Goal: Check status: Check status

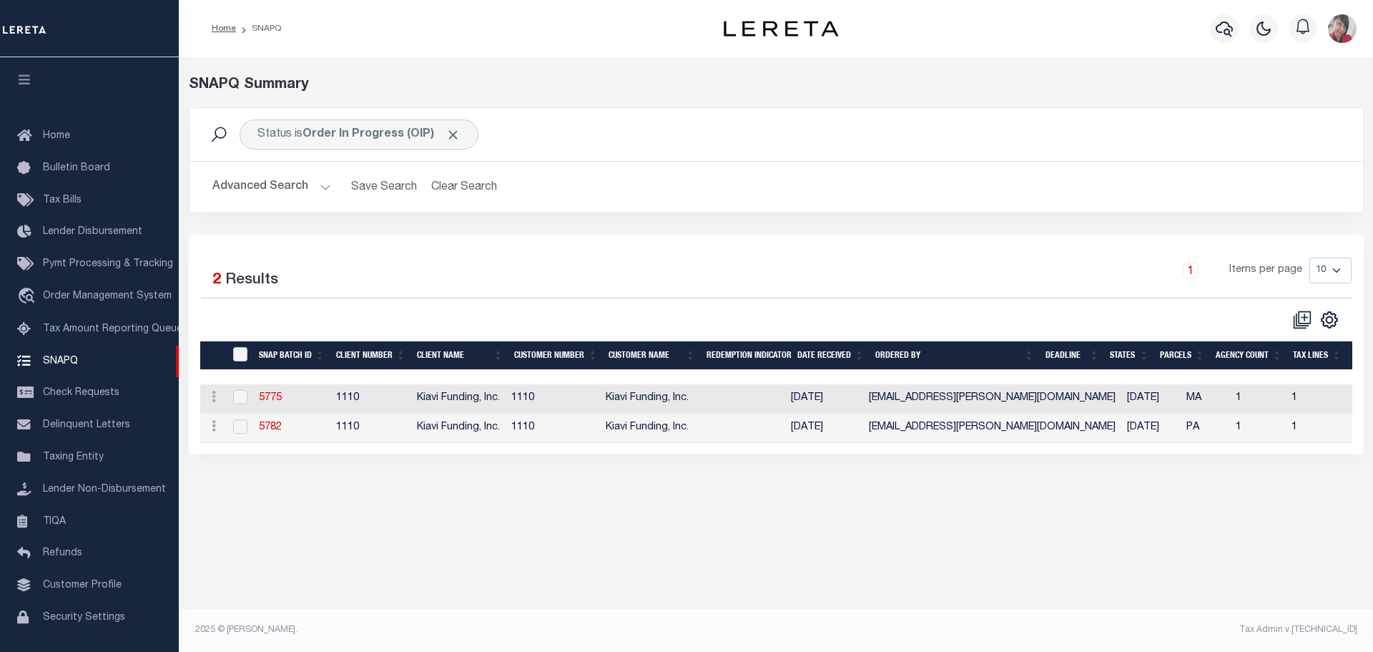
scroll to position [45, 0]
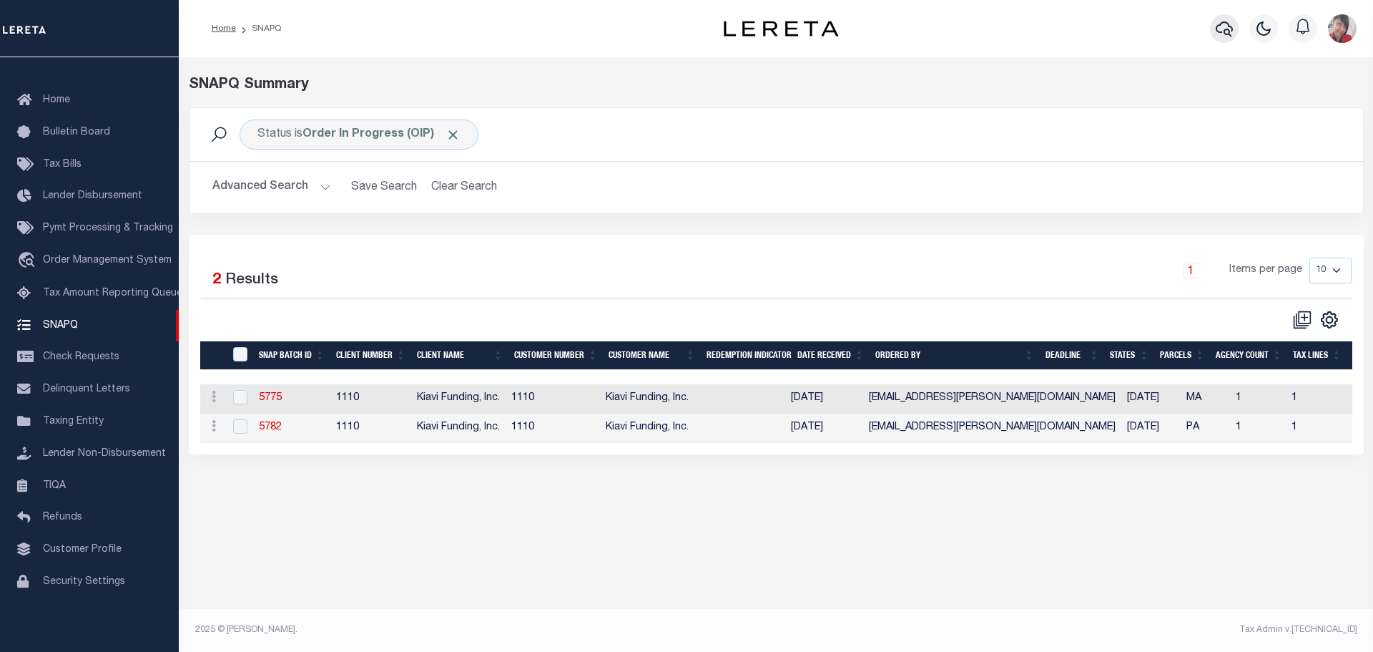
click at [1225, 31] on icon "button" at bounding box center [1224, 28] width 17 height 15
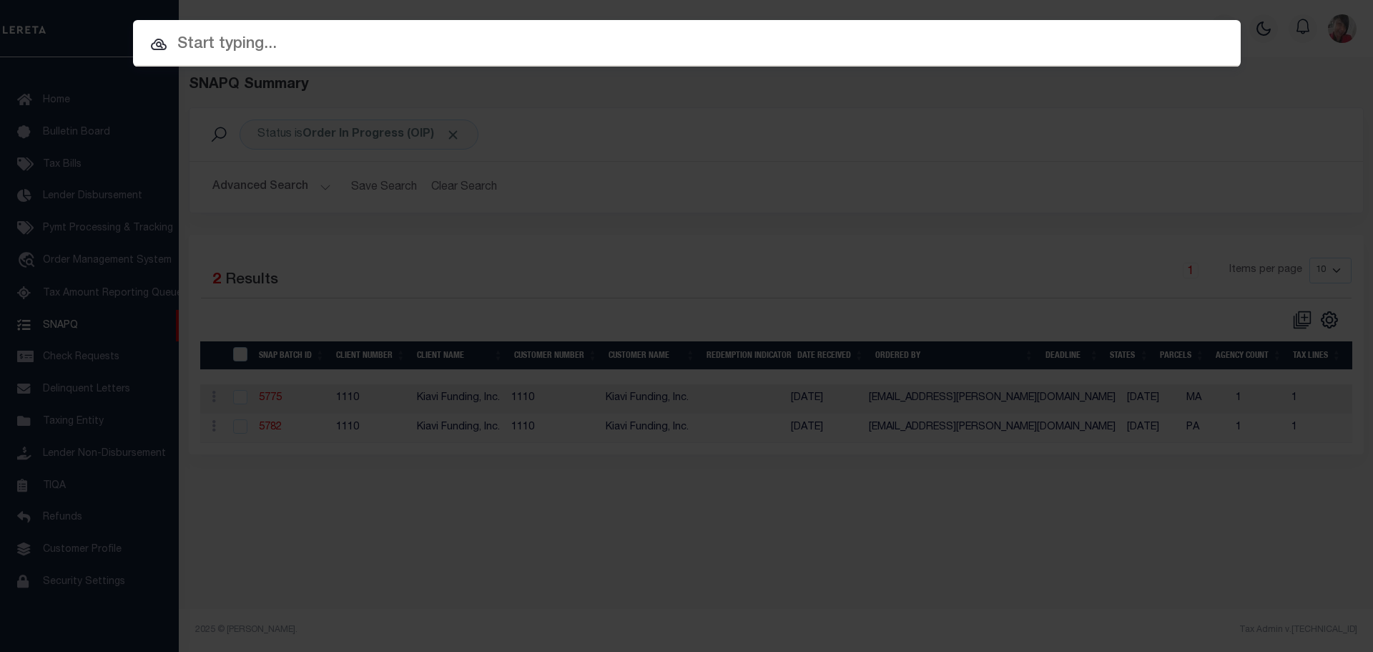
click at [534, 57] on div at bounding box center [687, 43] width 1108 height 46
click at [474, 49] on input "text" at bounding box center [687, 44] width 1108 height 25
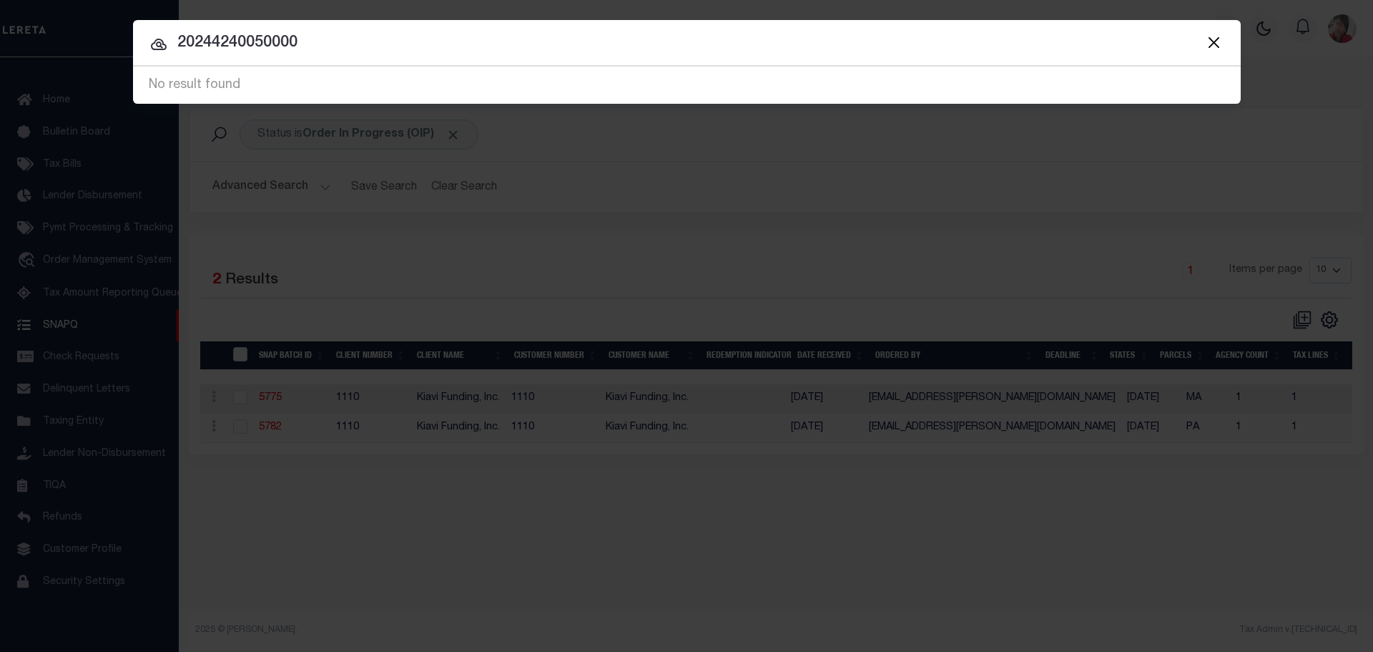
click at [485, 85] on div "No result found" at bounding box center [687, 85] width 1108 height 36
click at [353, 46] on input "20244240050000" at bounding box center [687, 43] width 1108 height 25
drag, startPoint x: 345, startPoint y: 42, endPoint x: 168, endPoint y: 33, distance: 177.6
click at [168, 33] on input "20244240050000" at bounding box center [687, 43] width 1108 height 25
type input "4733"
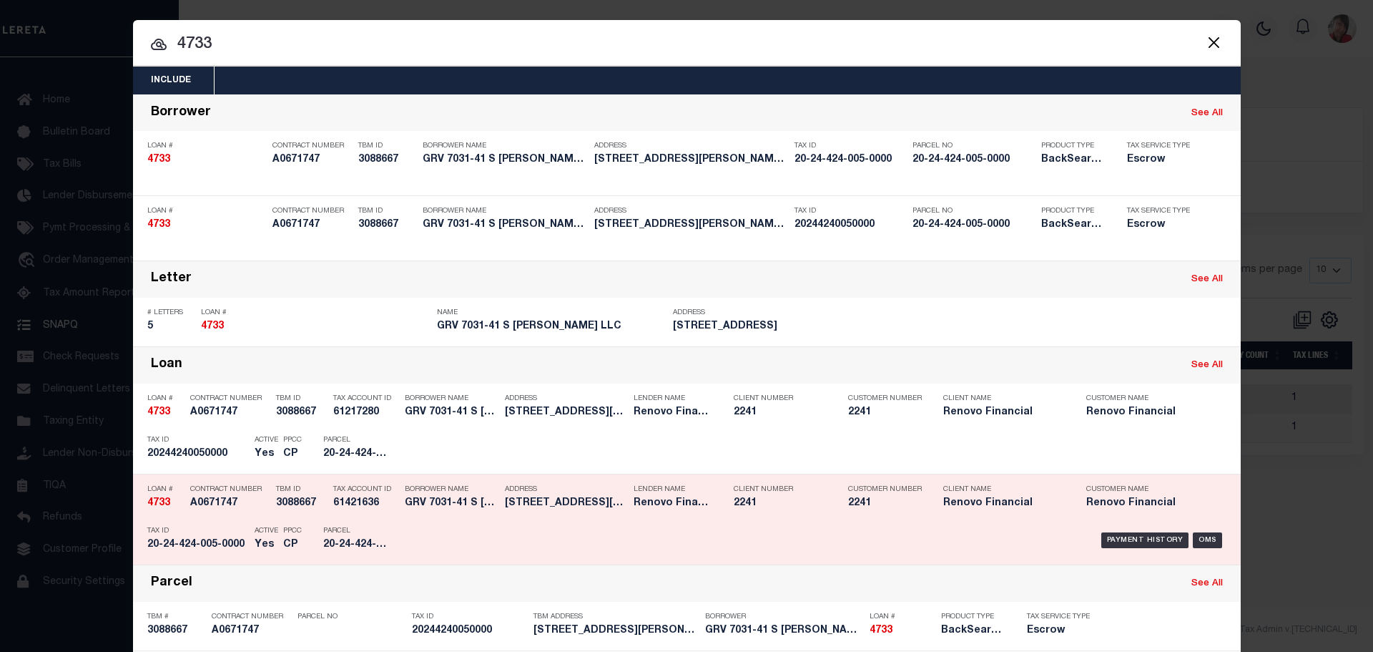
click at [373, 551] on h5 "20-24-424-005-0000" at bounding box center [355, 545] width 64 height 12
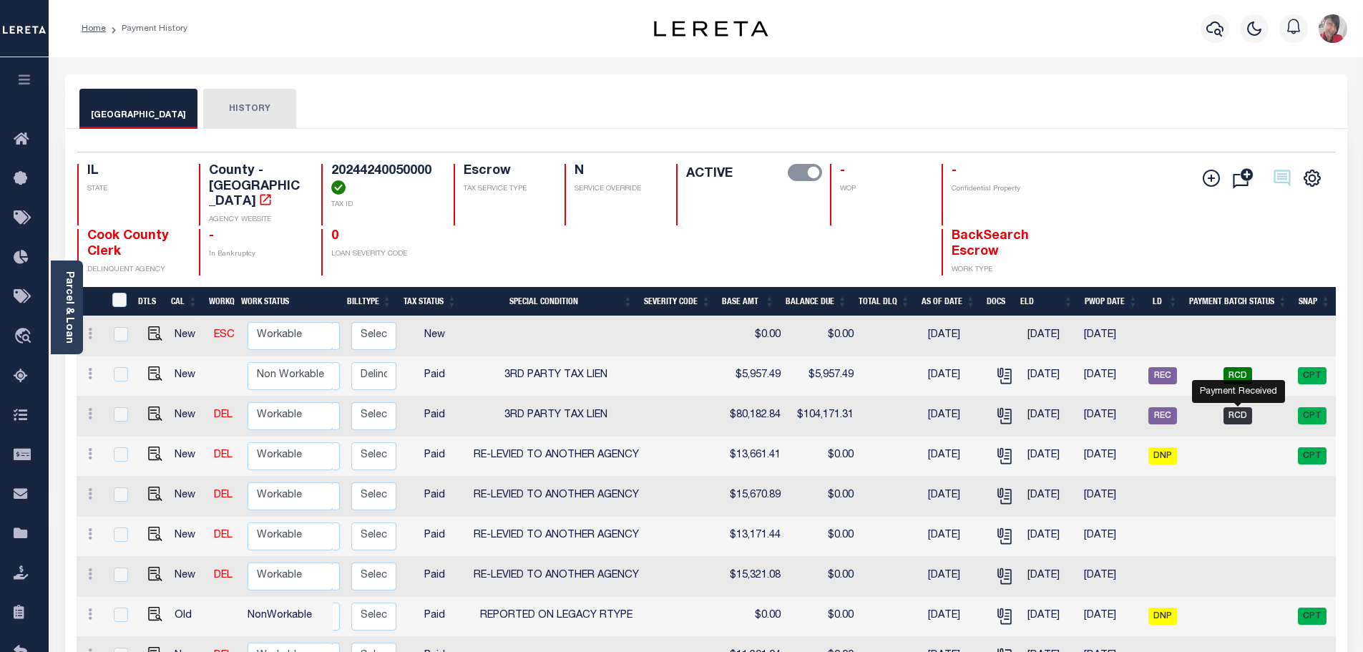
click at [1240, 407] on span "RCD" at bounding box center [1237, 415] width 29 height 17
checkbox input "true"
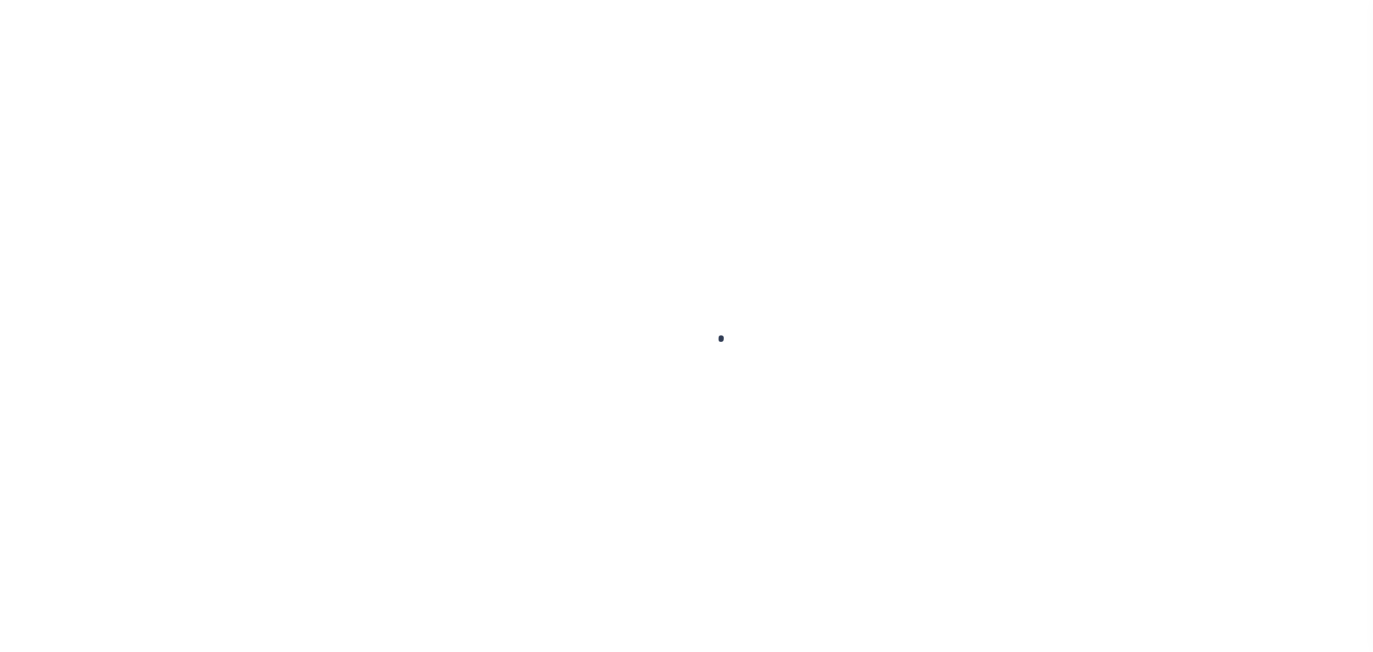
select select "RCD"
select select "CCK"
select select "[PERSON_NAME]"
select select "FDX"
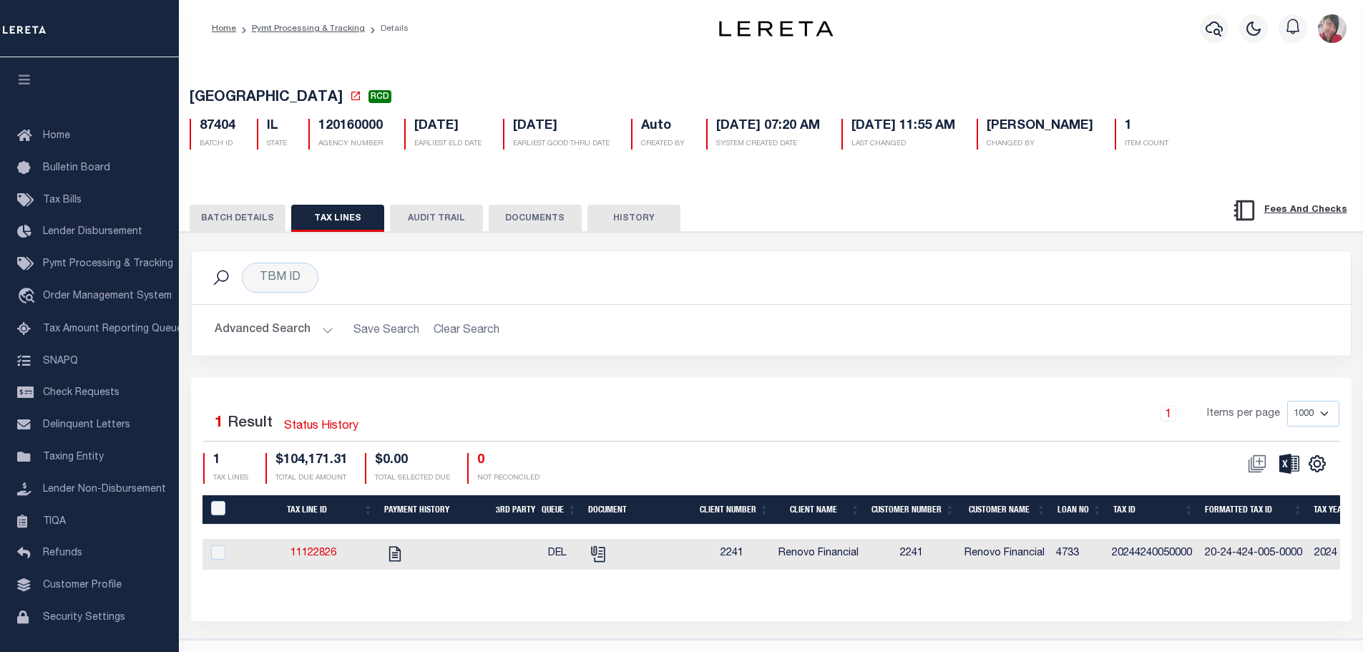
click at [257, 227] on button "BATCH DETAILS" at bounding box center [238, 218] width 96 height 27
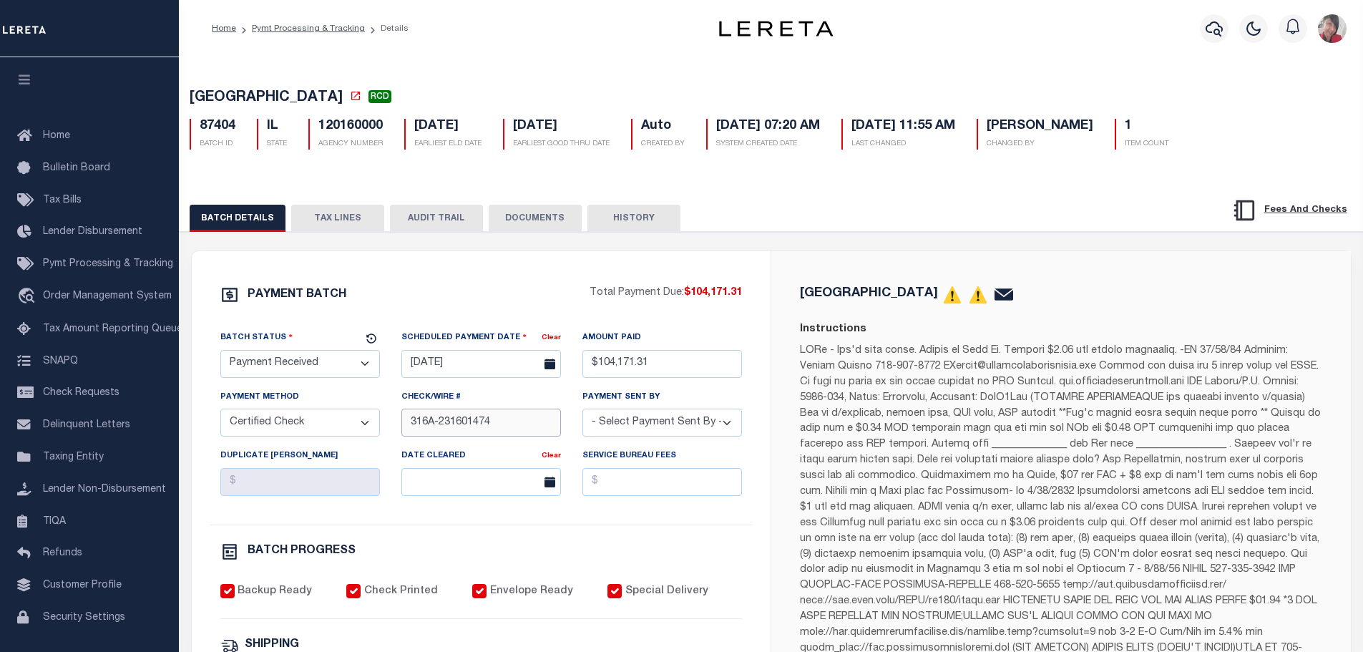
drag, startPoint x: 499, startPoint y: 428, endPoint x: 441, endPoint y: 423, distance: 58.9
click at [441, 423] on input "316A-231601474" at bounding box center [481, 422] width 160 height 28
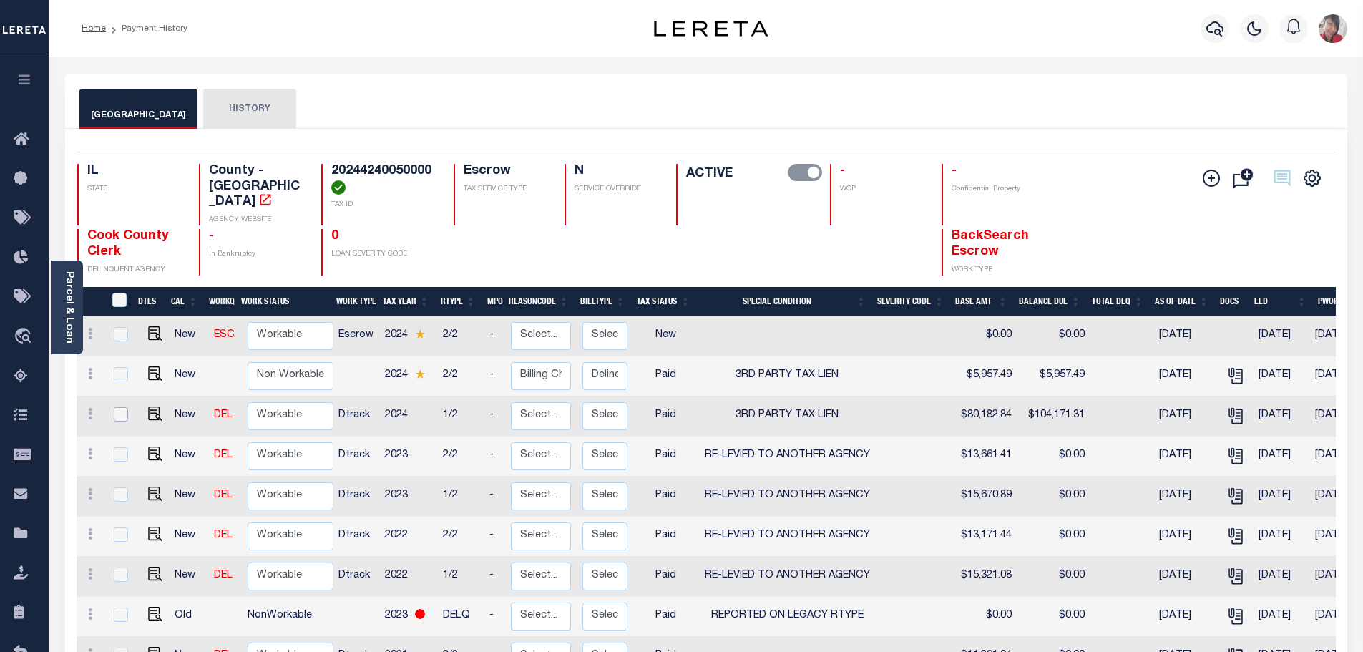
click at [120, 407] on input "checkbox" at bounding box center [121, 414] width 14 height 14
checkbox input "true"
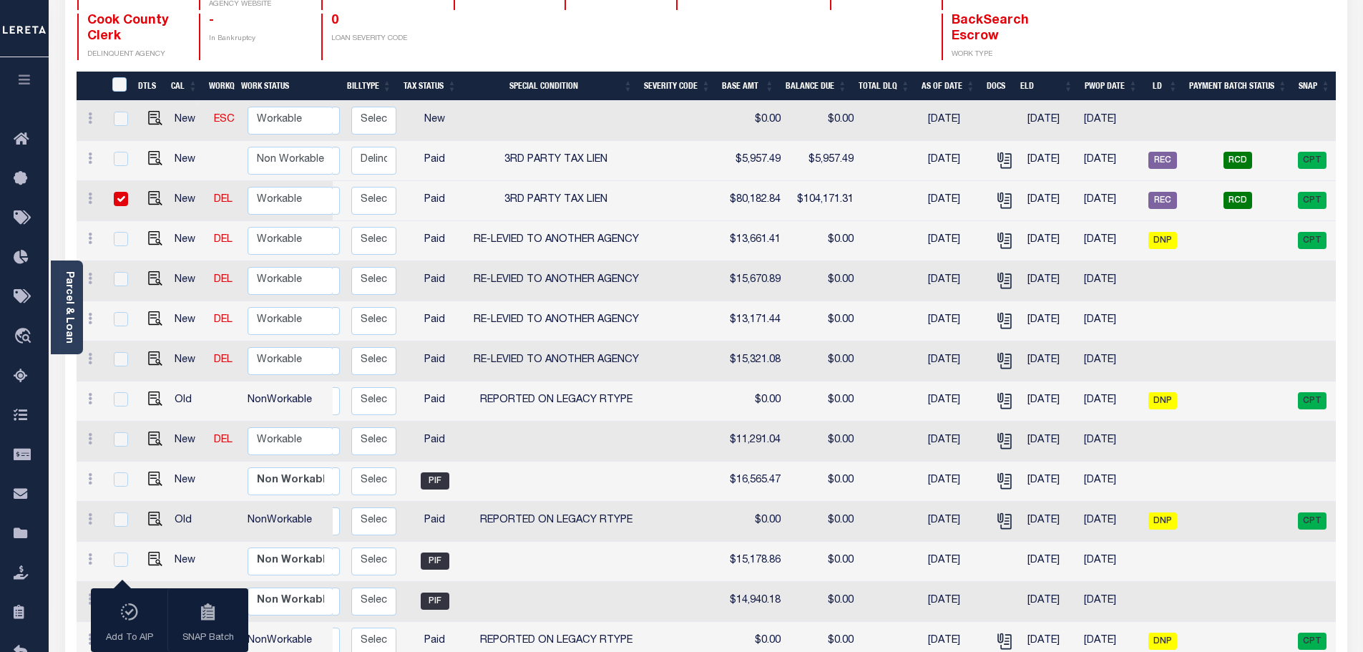
scroll to position [215, 0]
click at [1241, 192] on span "RCD" at bounding box center [1237, 200] width 29 height 17
checkbox input "false"
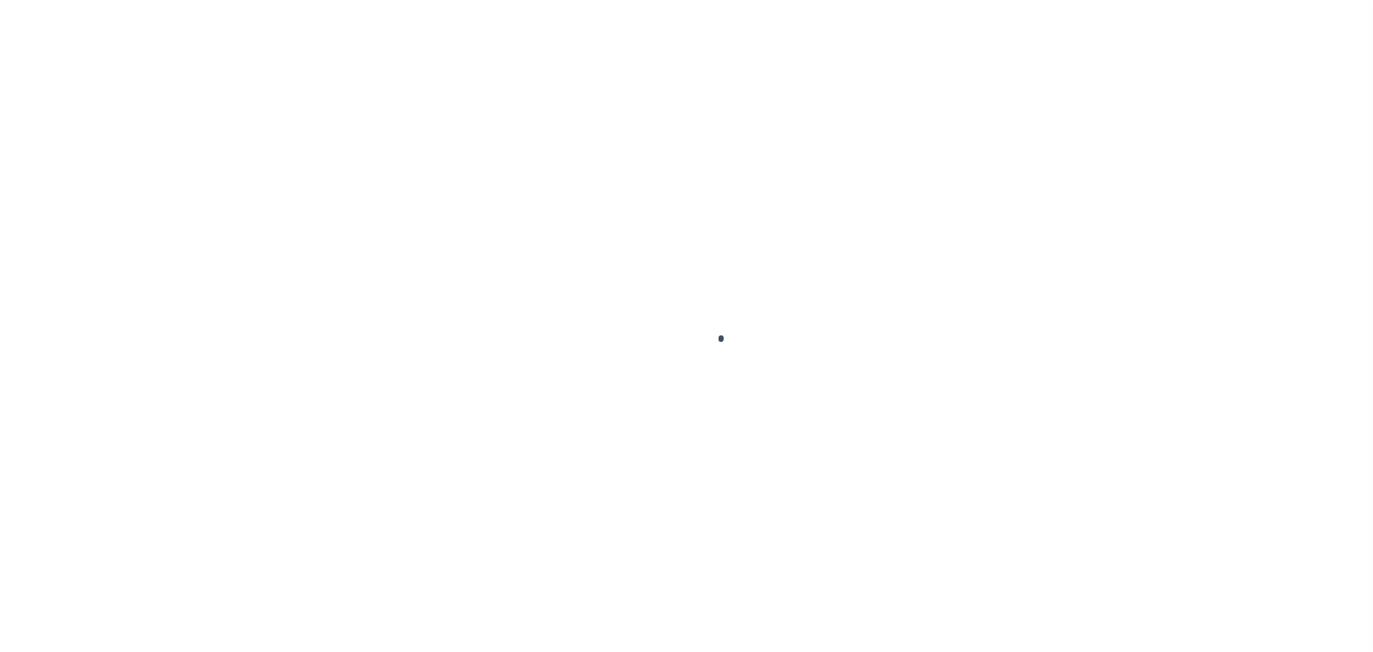
select select "RCD"
select select "CCK"
select select "[PERSON_NAME]"
select select "FDX"
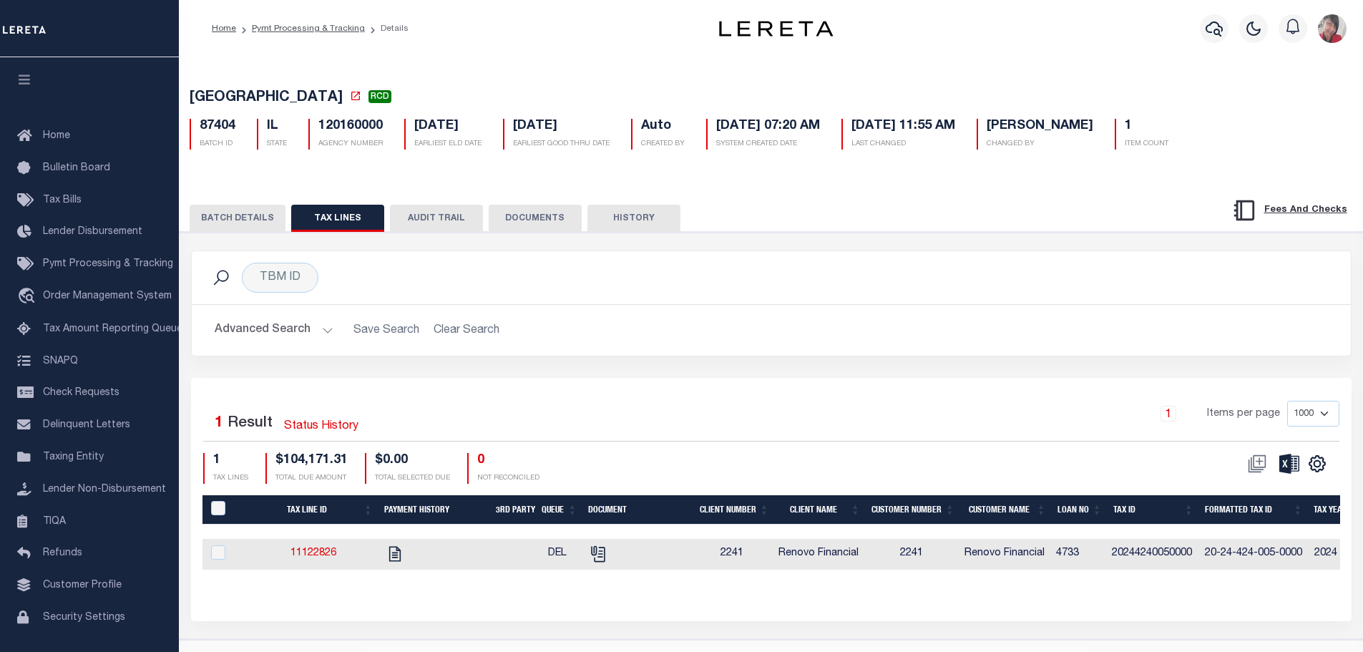
click at [255, 226] on button "BATCH DETAILS" at bounding box center [238, 218] width 96 height 27
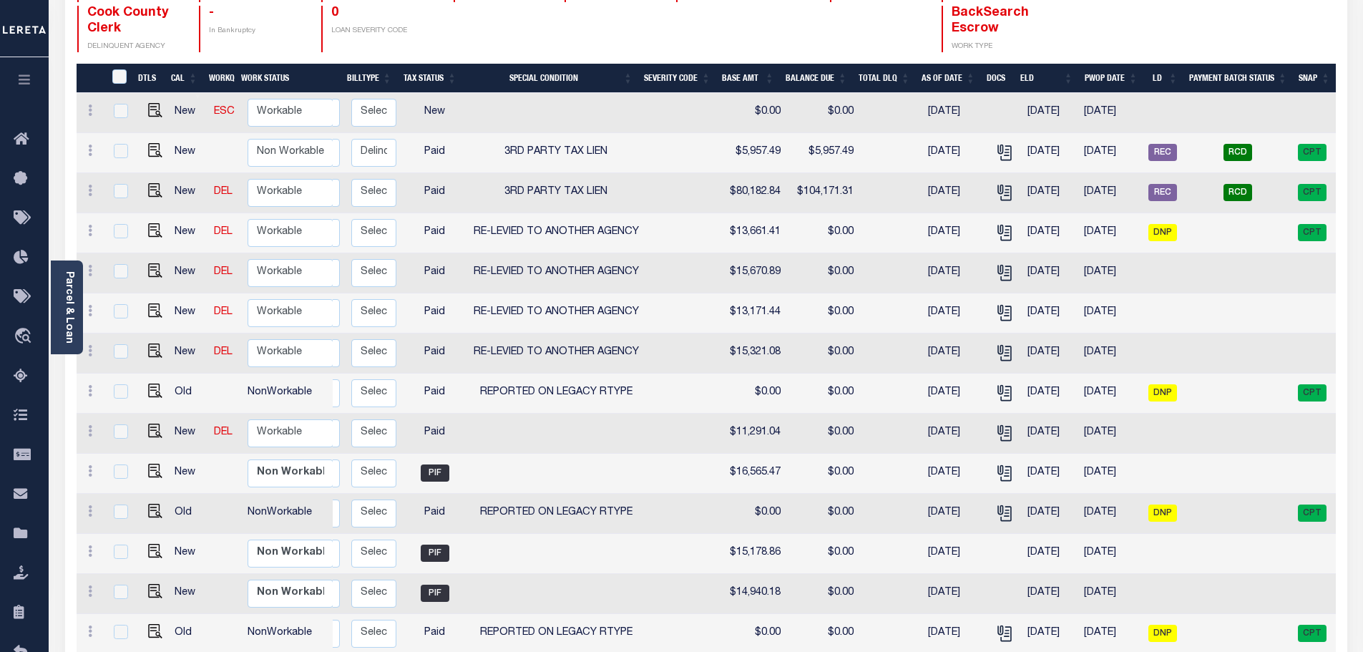
scroll to position [222, 0]
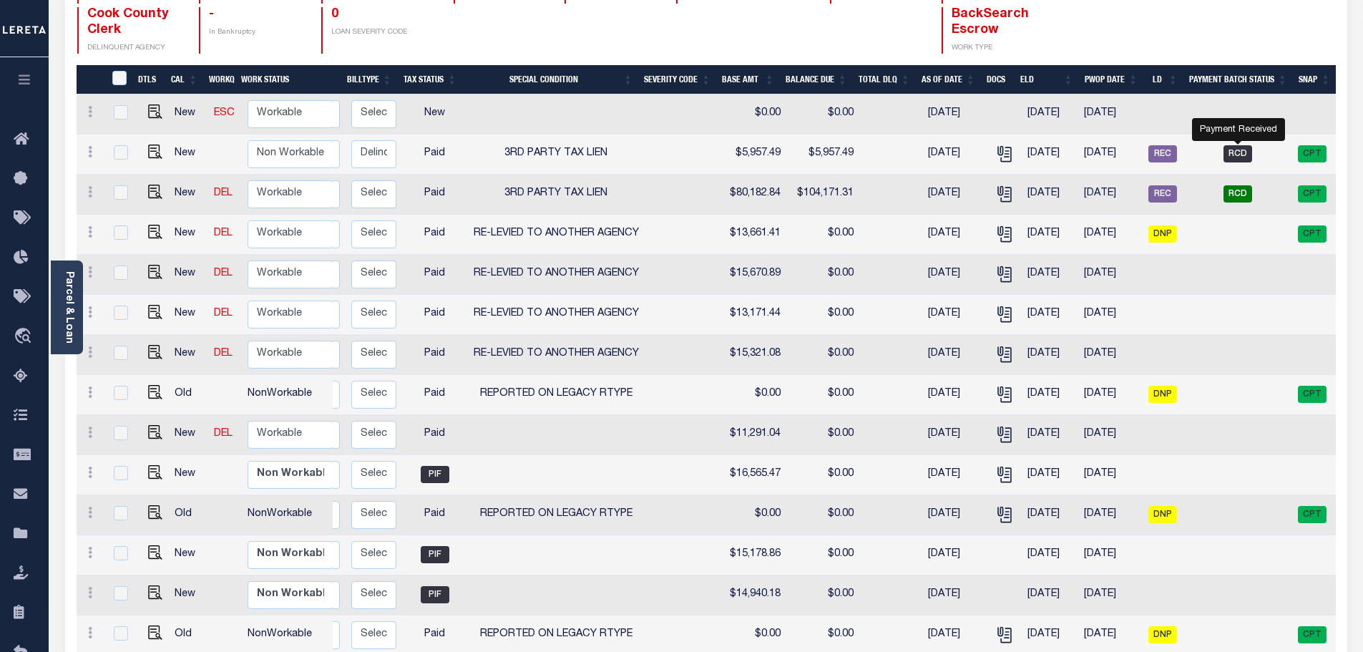
click at [1242, 145] on span "RCD" at bounding box center [1237, 153] width 29 height 17
checkbox input "true"
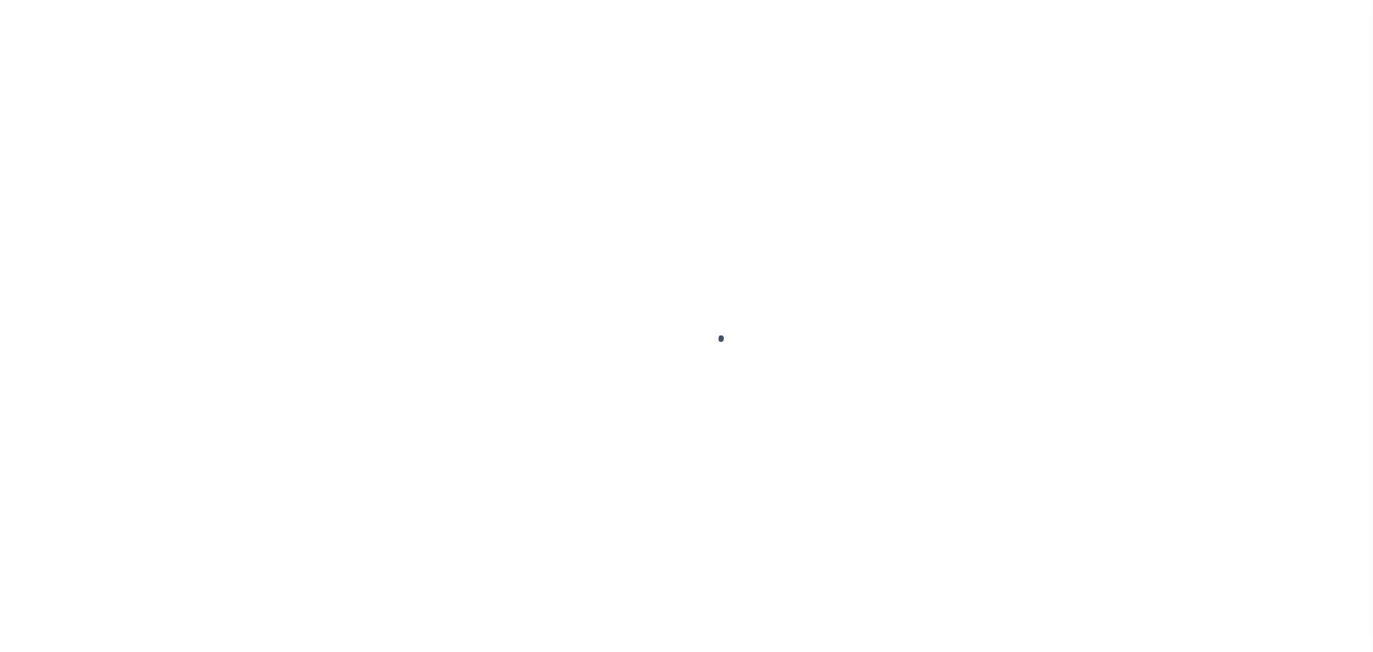
select select "RCD"
select select "CCK"
select select "[PERSON_NAME]"
select select "FDX"
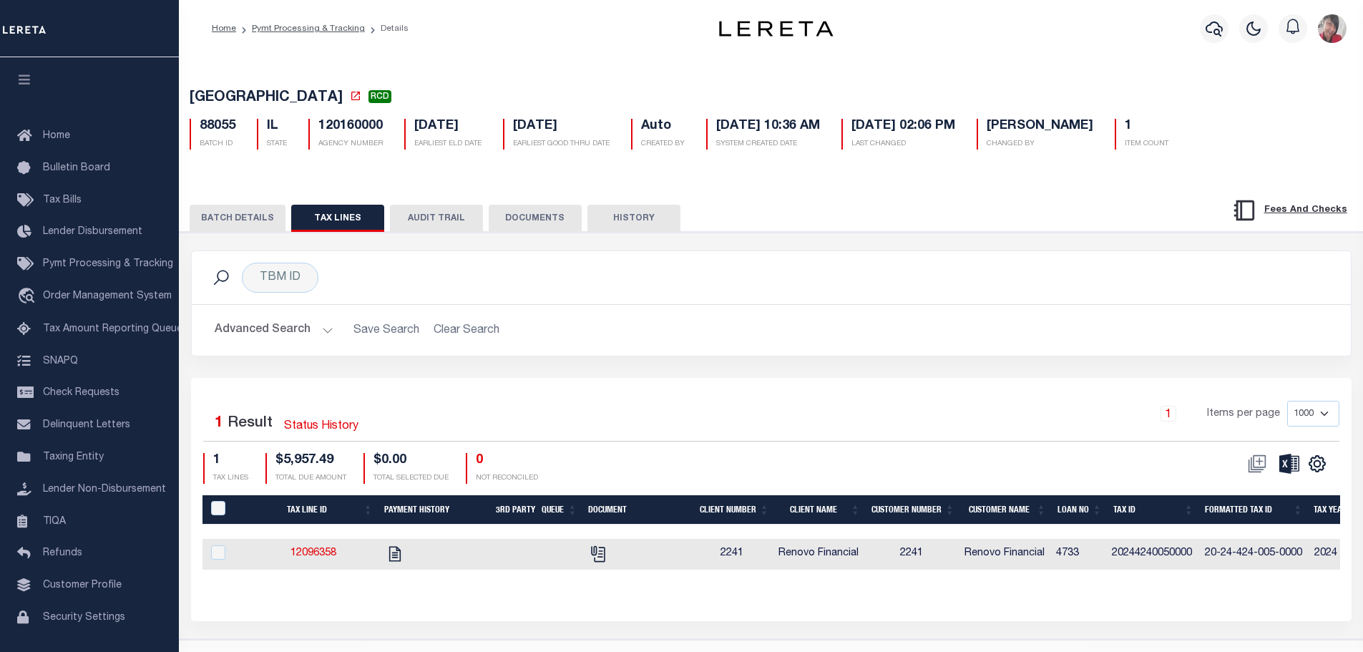
click at [252, 217] on button "BATCH DETAILS" at bounding box center [238, 218] width 96 height 27
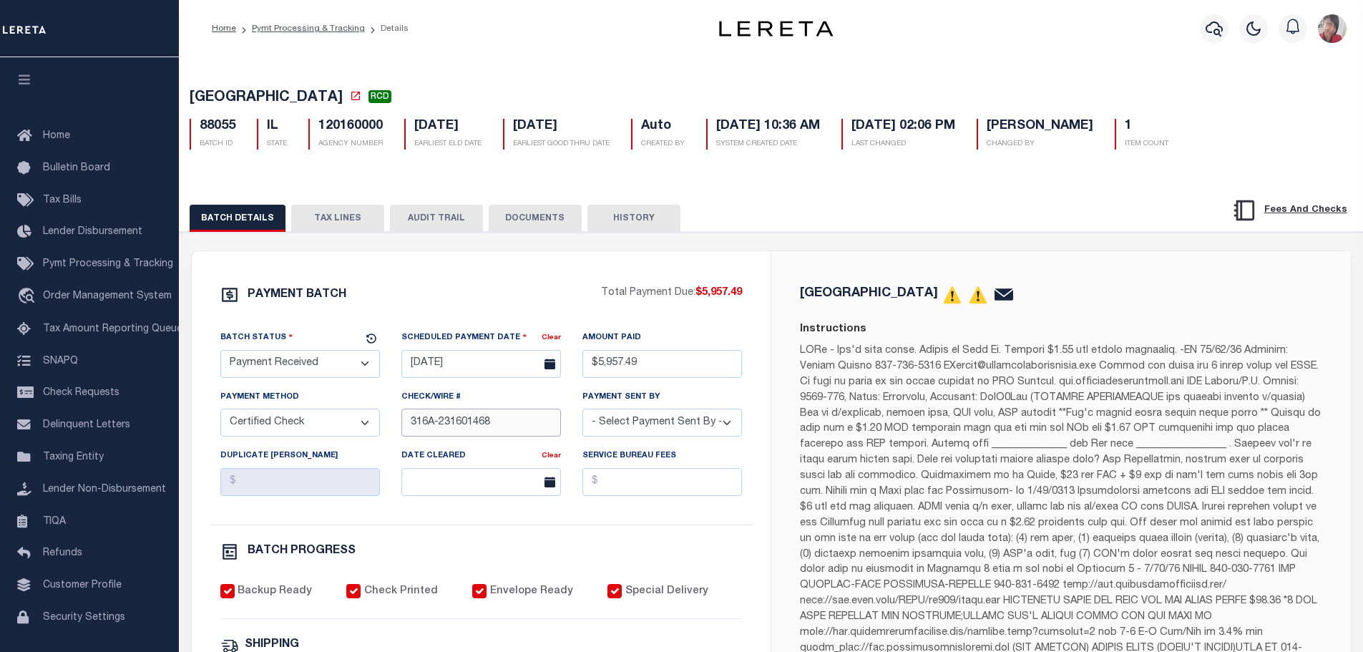
drag, startPoint x: 500, startPoint y: 427, endPoint x: 440, endPoint y: 426, distance: 60.1
click at [440, 426] on input "316A-231601468" at bounding box center [481, 422] width 160 height 28
click at [1214, 31] on icon "button" at bounding box center [1213, 28] width 17 height 15
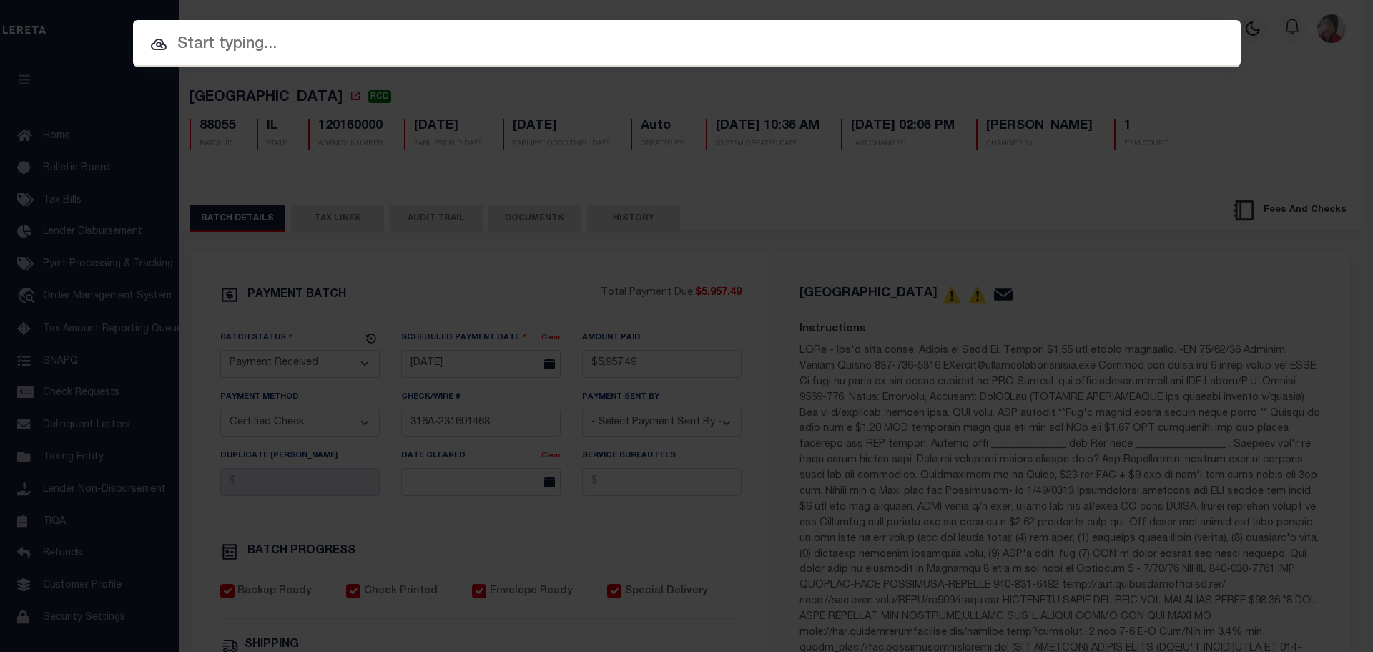
click at [377, 46] on input "text" at bounding box center [687, 44] width 1108 height 25
paste input "3392462-100"
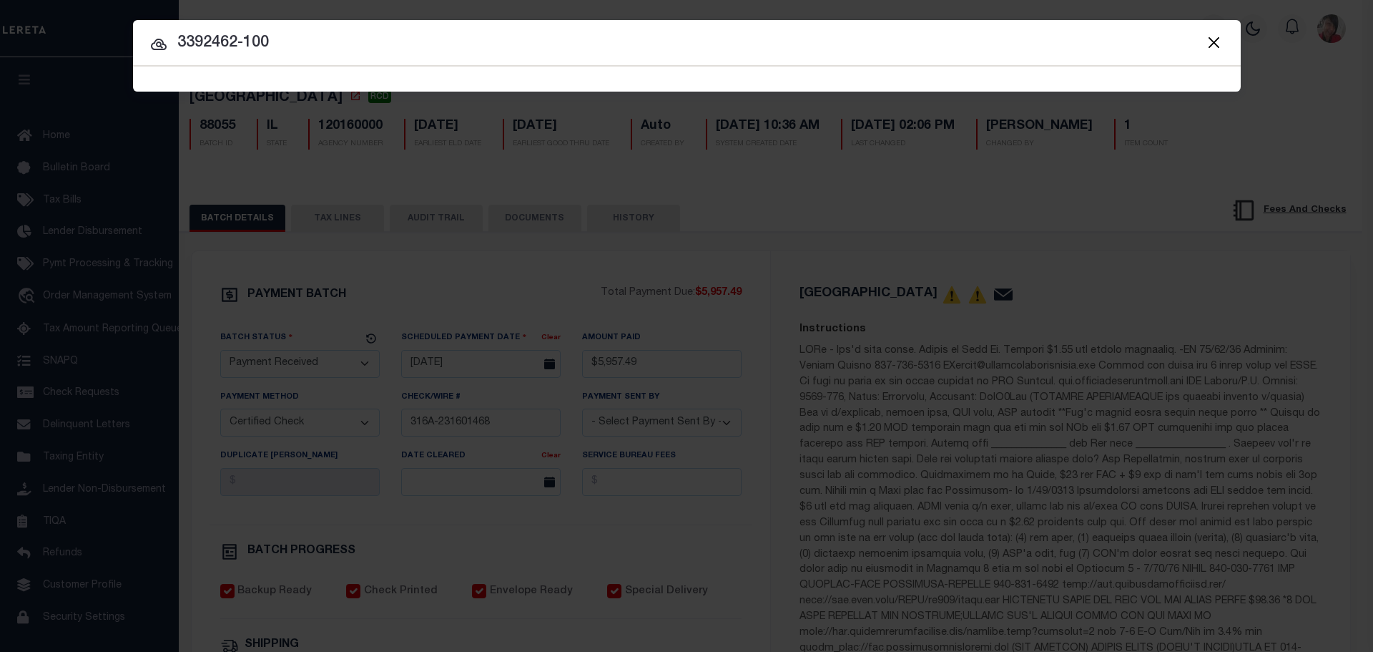
type input "3392462-100"
drag, startPoint x: 350, startPoint y: 57, endPoint x: 328, endPoint y: 625, distance: 569.1
click at [358, 432] on div "Include Loans TBM Customers Borrowers Payments (Lender Non-Disb) Payments (Lend…" at bounding box center [686, 326] width 1373 height 652
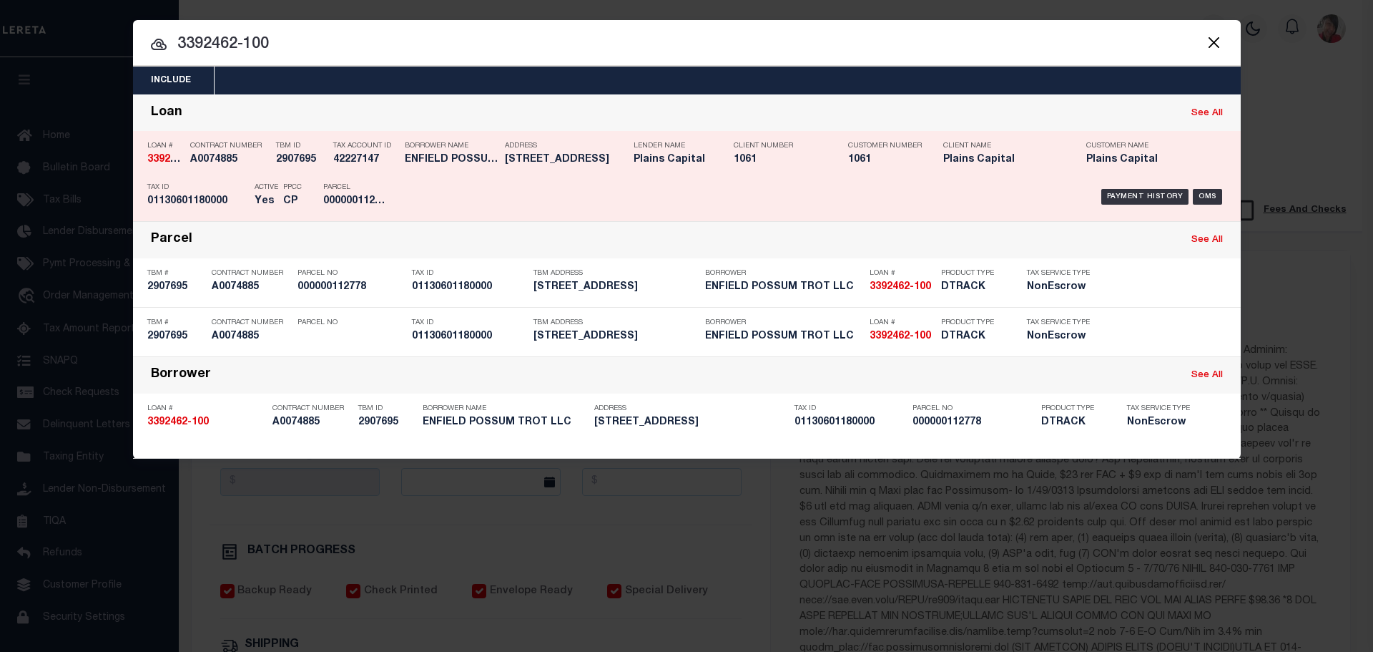
click at [649, 185] on div "Payment History OMS" at bounding box center [818, 196] width 818 height 41
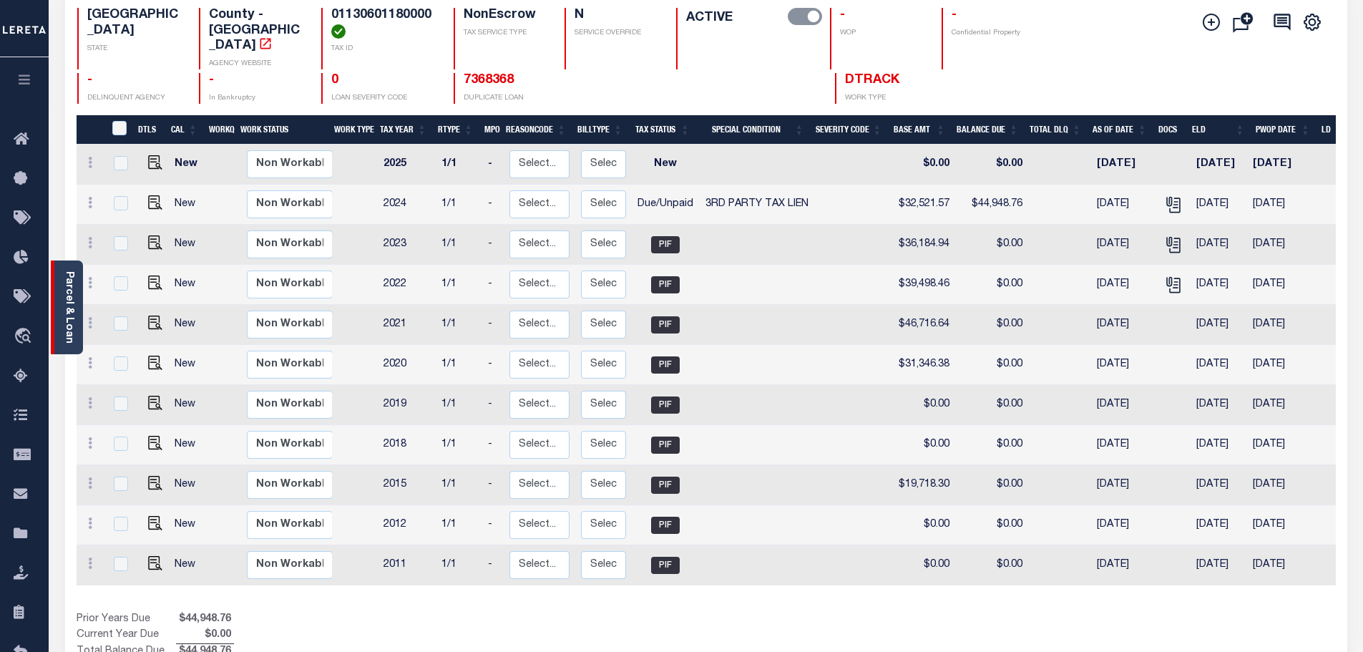
click at [74, 293] on div "Parcel & Loan" at bounding box center [67, 307] width 32 height 94
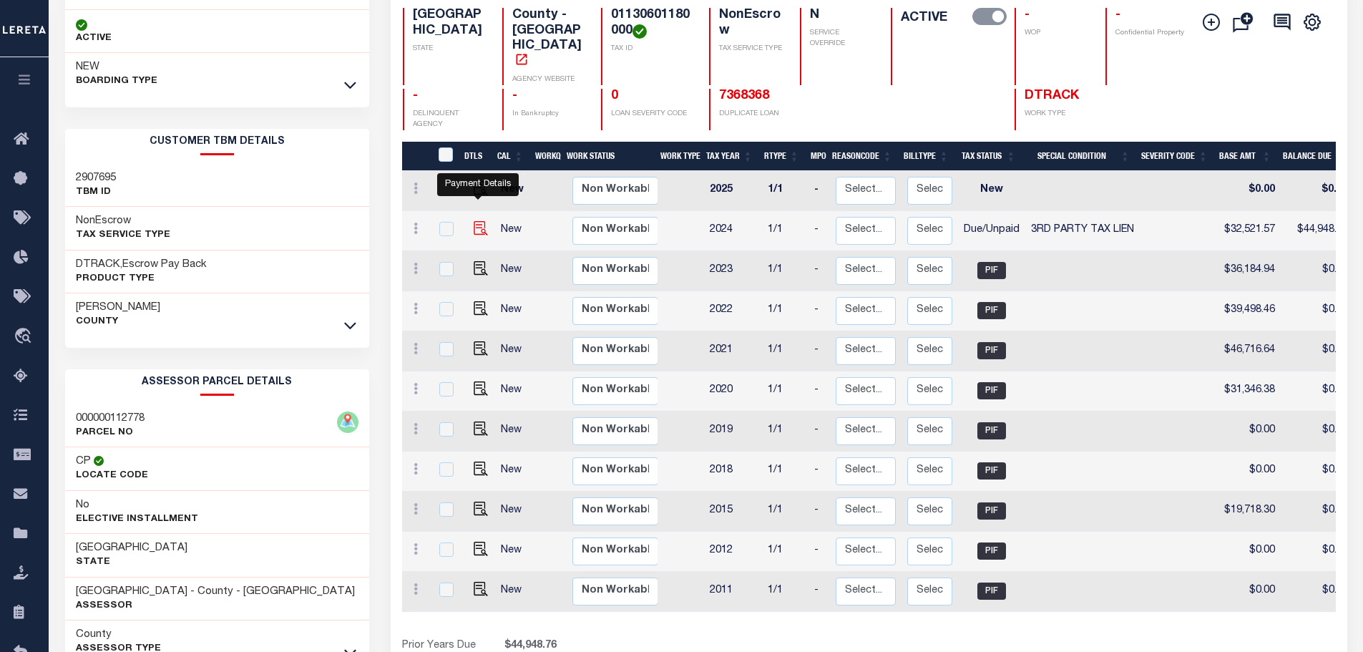
click at [478, 221] on img "" at bounding box center [481, 228] width 14 height 14
checkbox input "true"
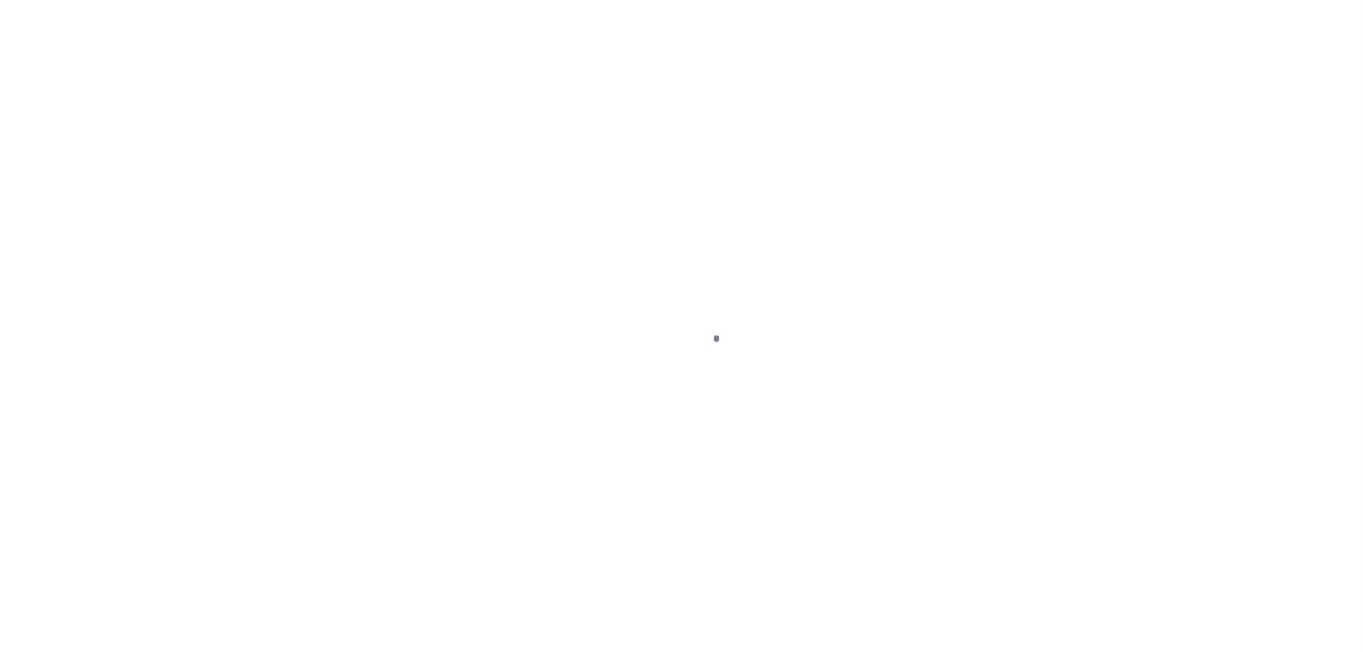
select select "DUE"
select select "20"
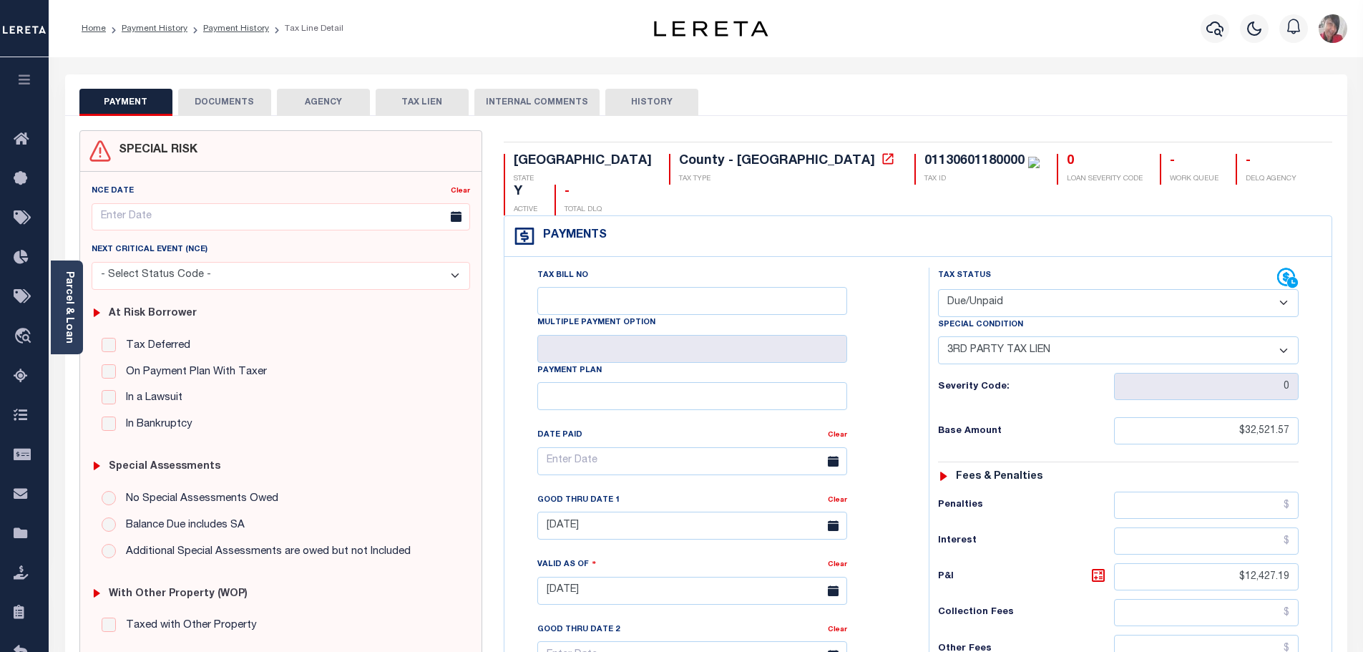
click at [226, 104] on button "DOCUMENTS" at bounding box center [224, 102] width 93 height 27
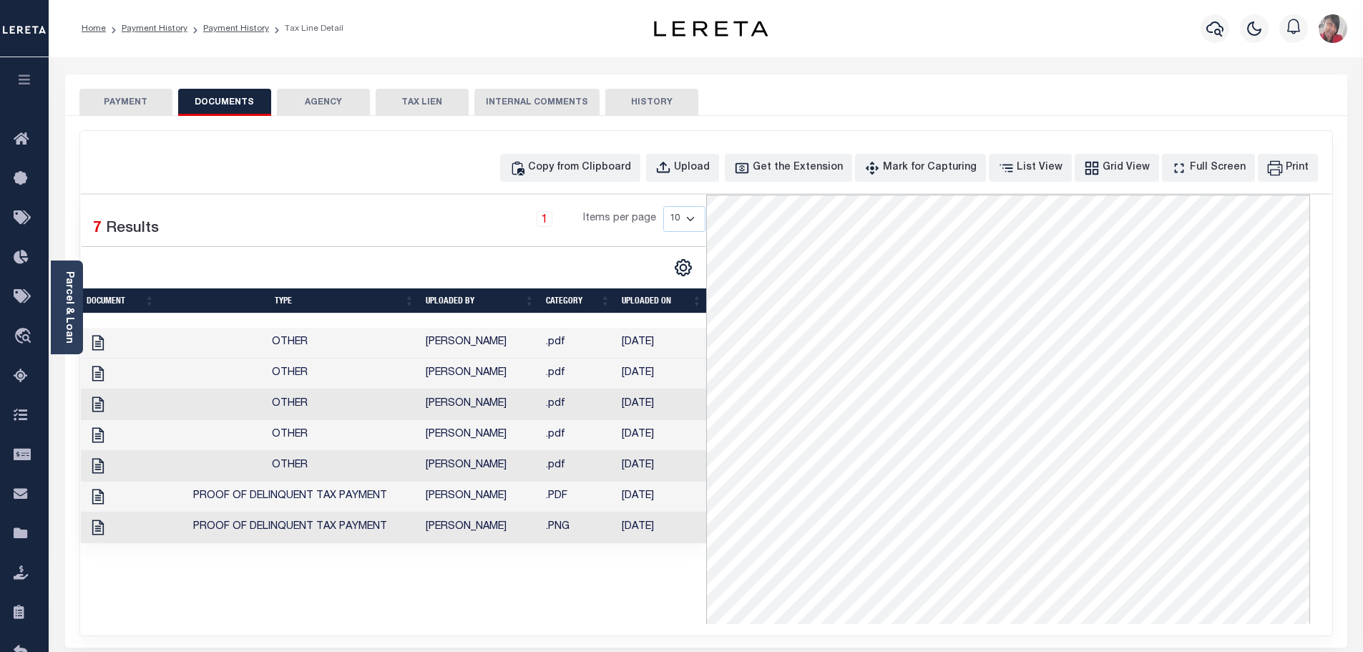
click at [542, 535] on td ".PNG" at bounding box center [578, 527] width 76 height 31
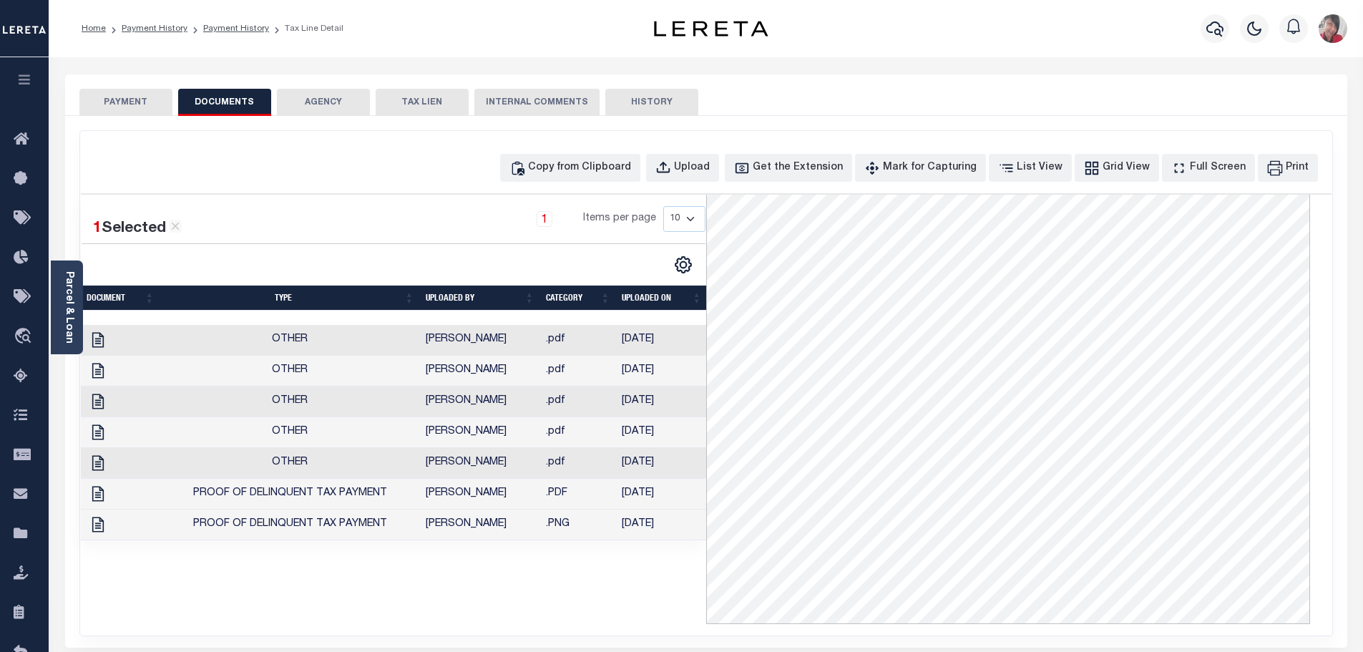
click at [137, 100] on button "PAYMENT" at bounding box center [125, 102] width 93 height 27
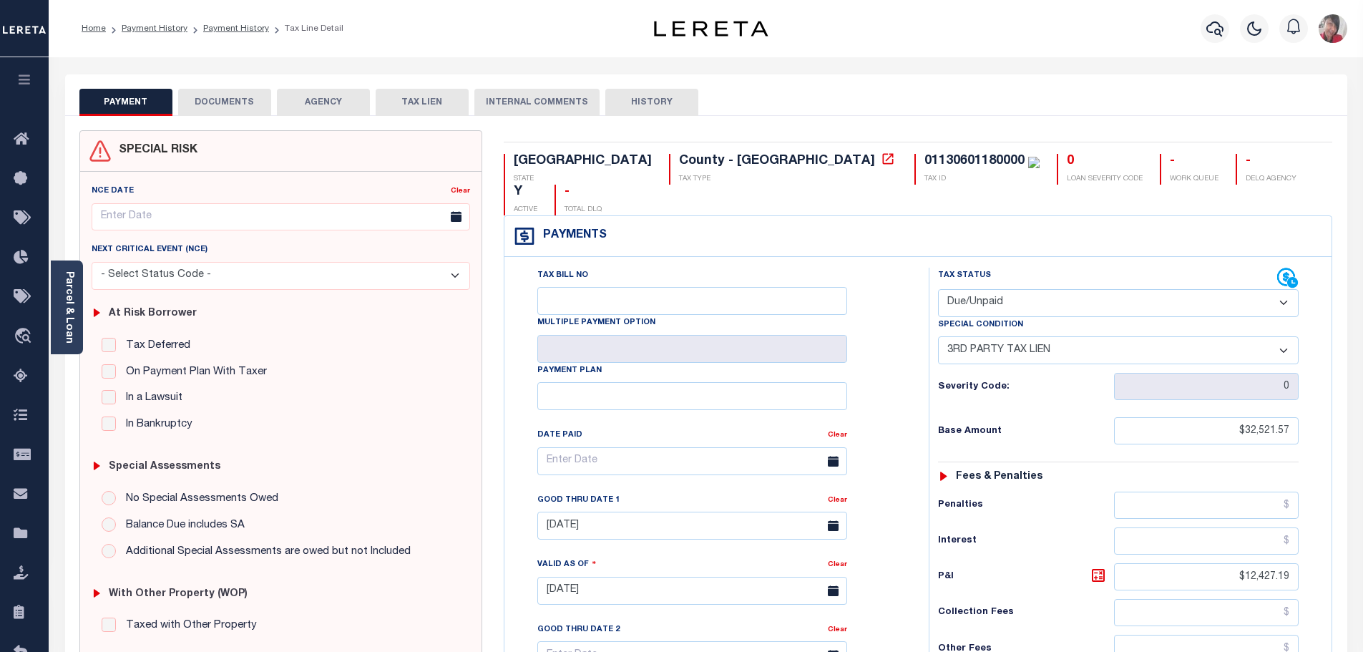
click at [221, 101] on button "DOCUMENTS" at bounding box center [224, 102] width 93 height 27
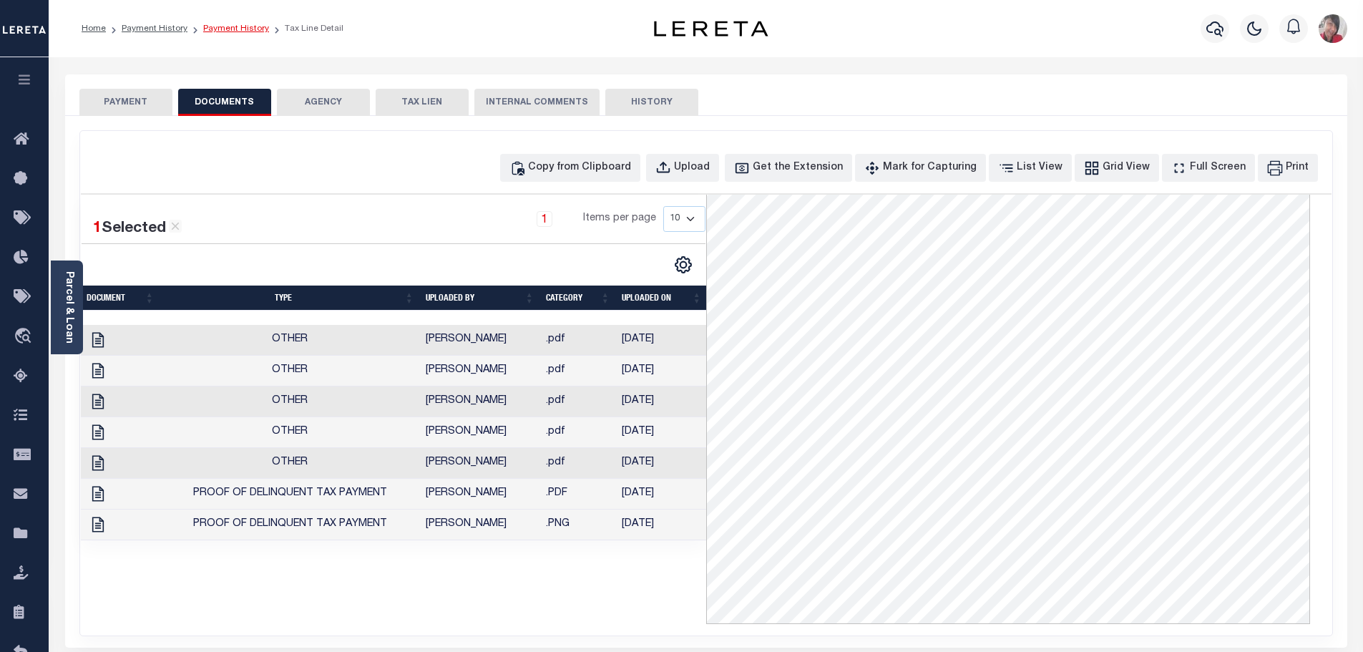
click at [233, 29] on link "Payment History" at bounding box center [236, 28] width 66 height 9
